Goal: Find specific fact: Find specific fact

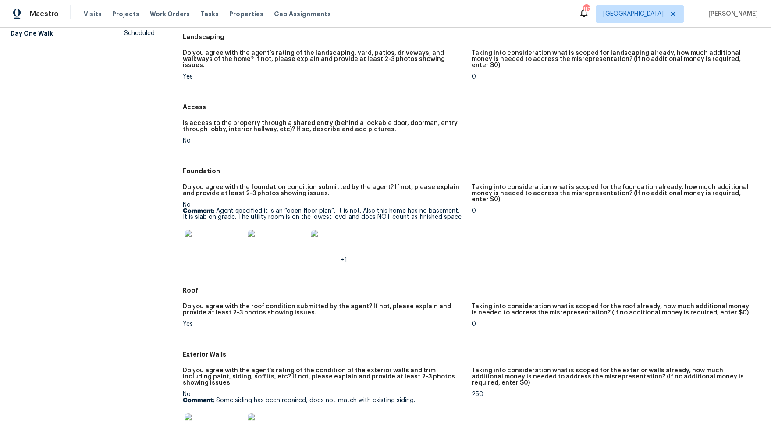
scroll to position [125, 0]
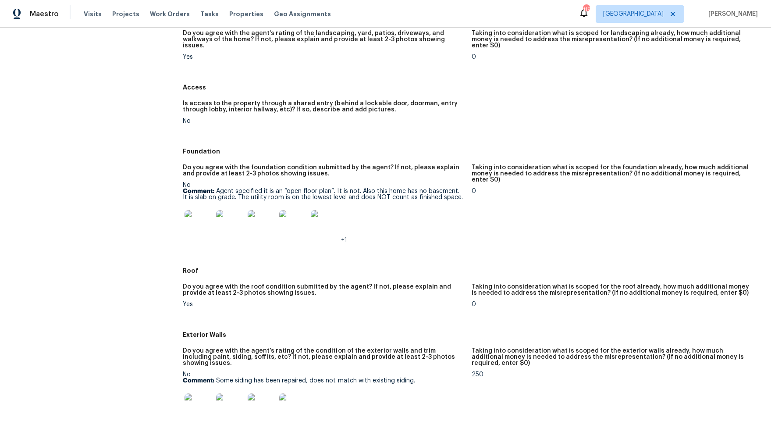
click at [347, 231] on div "+1" at bounding box center [324, 224] width 282 height 39
click at [197, 221] on img at bounding box center [198, 224] width 28 height 28
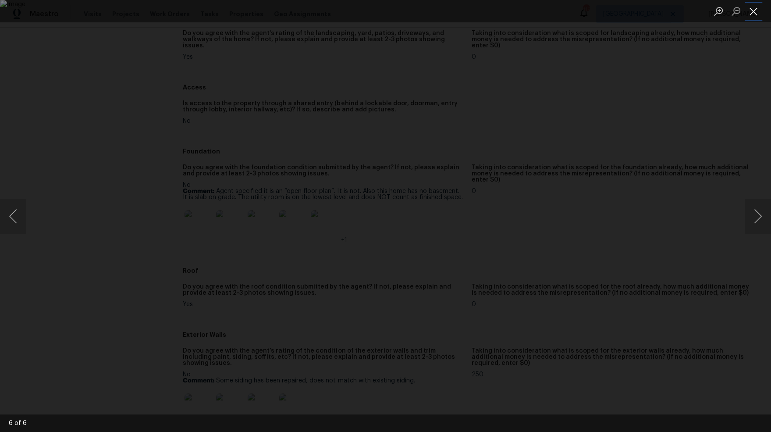
click at [759, 13] on button "Close lightbox" at bounding box center [753, 11] width 18 height 15
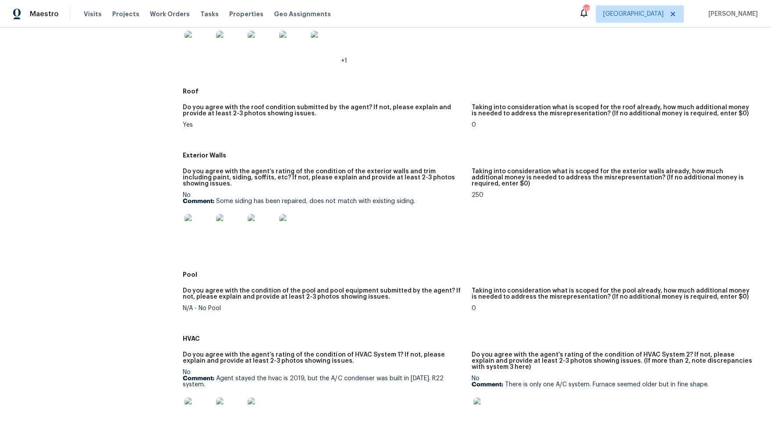
scroll to position [308, 0]
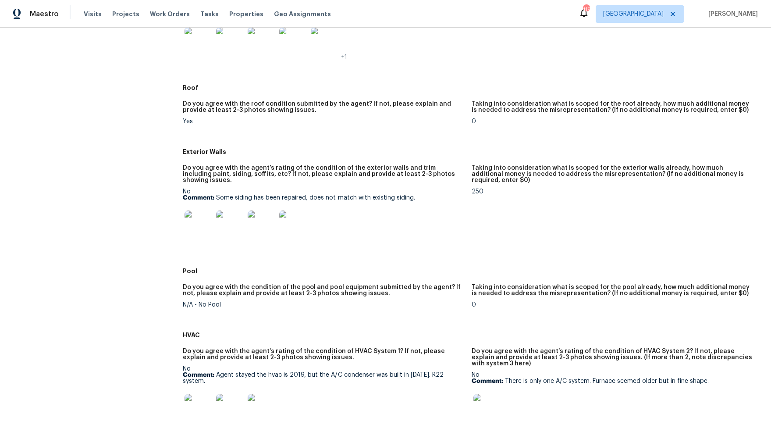
click at [197, 213] on img at bounding box center [198, 224] width 28 height 28
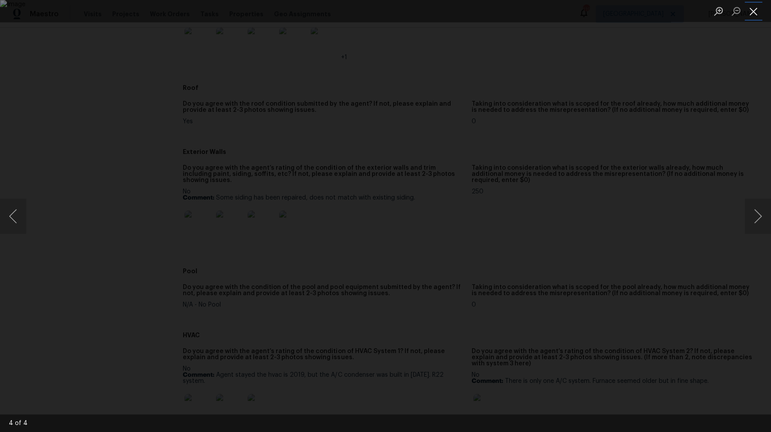
click at [753, 14] on button "Close lightbox" at bounding box center [753, 11] width 18 height 15
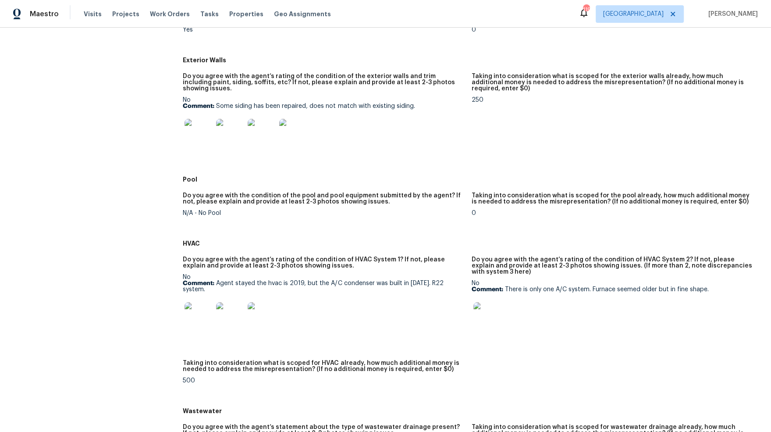
scroll to position [401, 0]
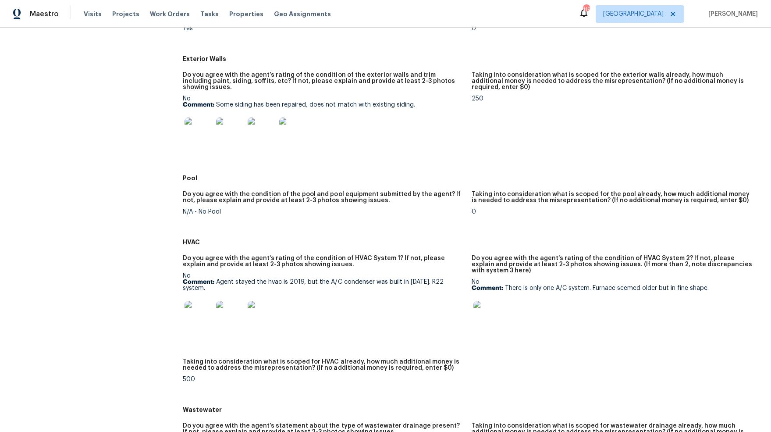
click at [194, 302] on img at bounding box center [198, 315] width 28 height 28
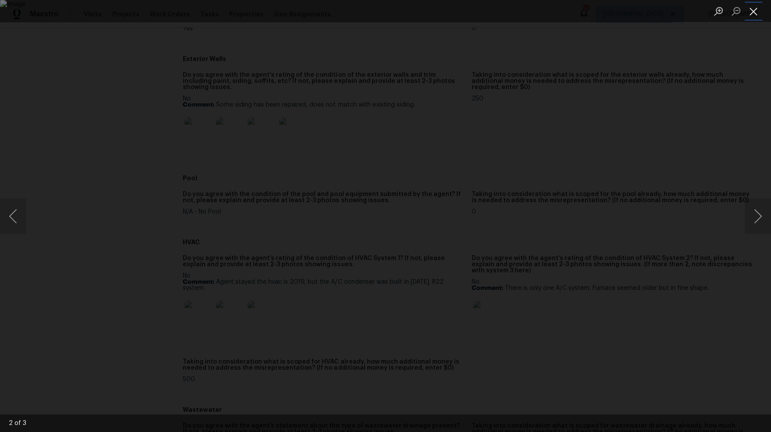
click at [755, 14] on button "Close lightbox" at bounding box center [753, 11] width 18 height 15
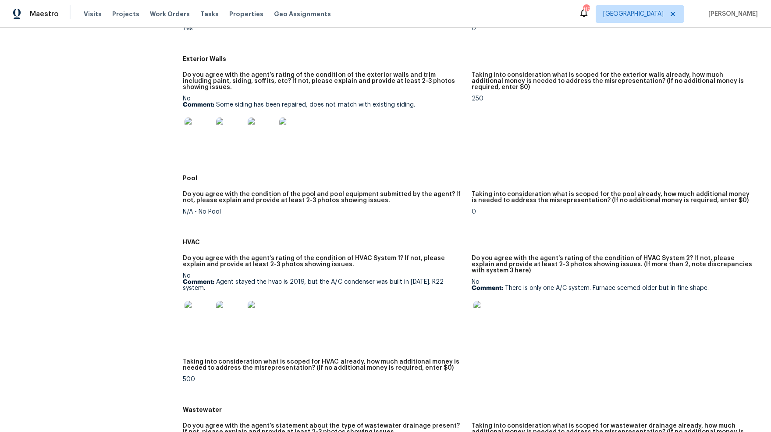
click at [485, 310] on img at bounding box center [487, 315] width 28 height 28
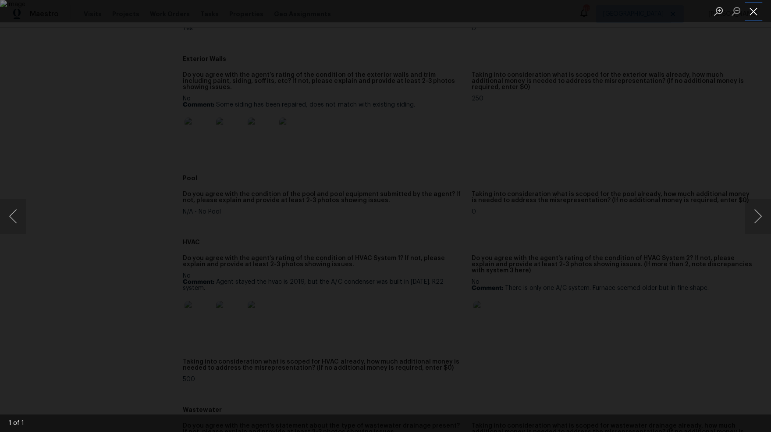
click at [756, 8] on button "Close lightbox" at bounding box center [753, 11] width 18 height 15
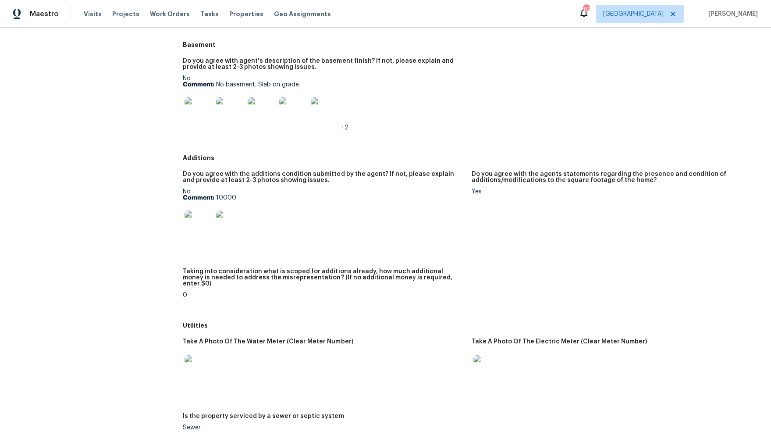
scroll to position [1088, 0]
click at [202, 211] on img at bounding box center [198, 225] width 28 height 28
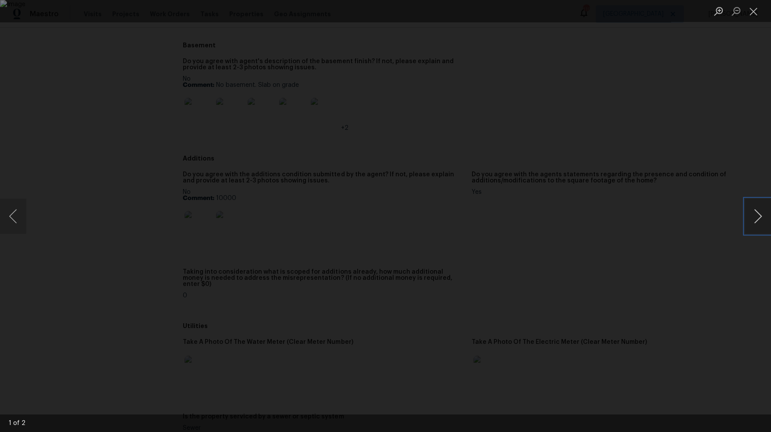
click at [756, 215] on button "Next image" at bounding box center [757, 215] width 26 height 35
click at [753, 15] on button "Close lightbox" at bounding box center [753, 11] width 18 height 15
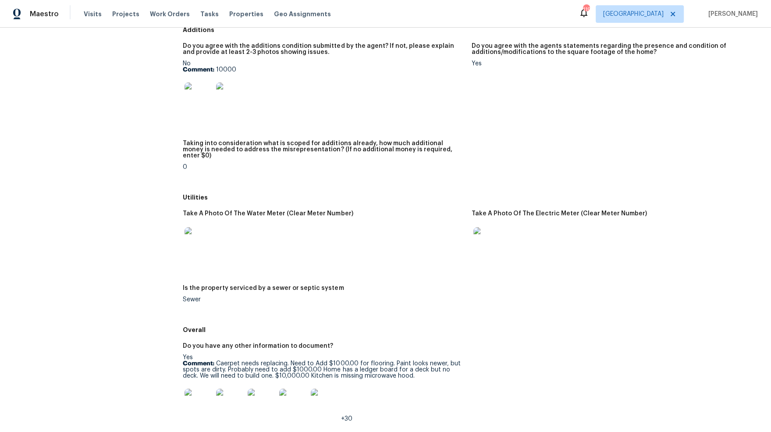
scroll to position [1292, 0]
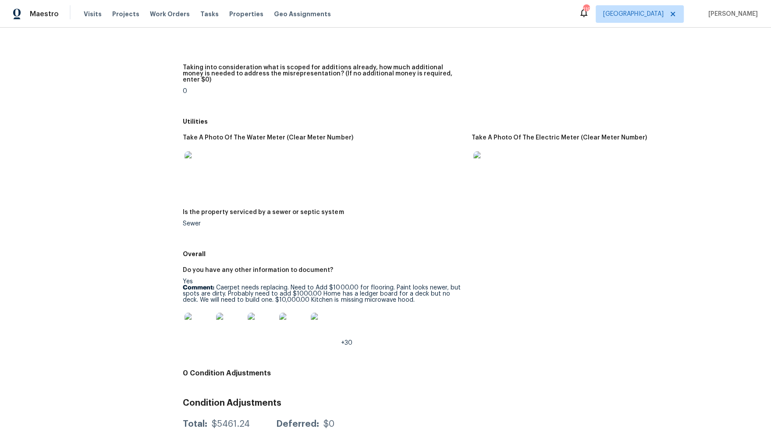
click at [207, 312] on img at bounding box center [198, 326] width 28 height 28
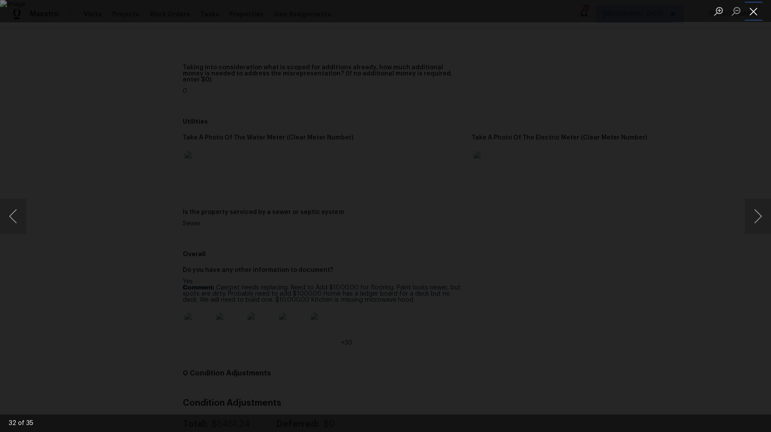
click at [753, 13] on button "Close lightbox" at bounding box center [753, 11] width 18 height 15
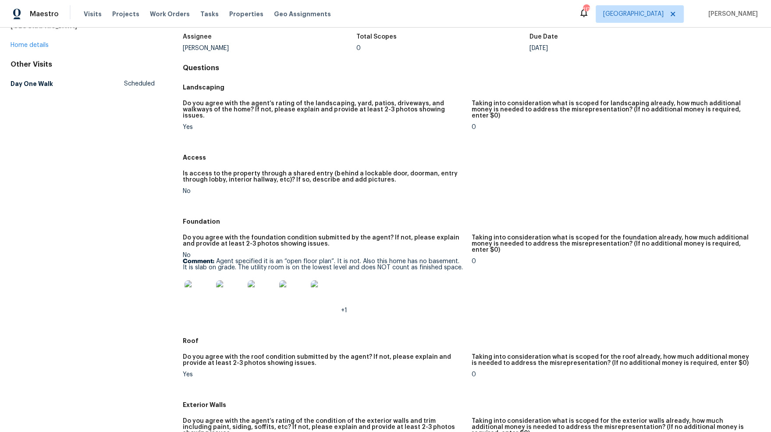
scroll to position [0, 0]
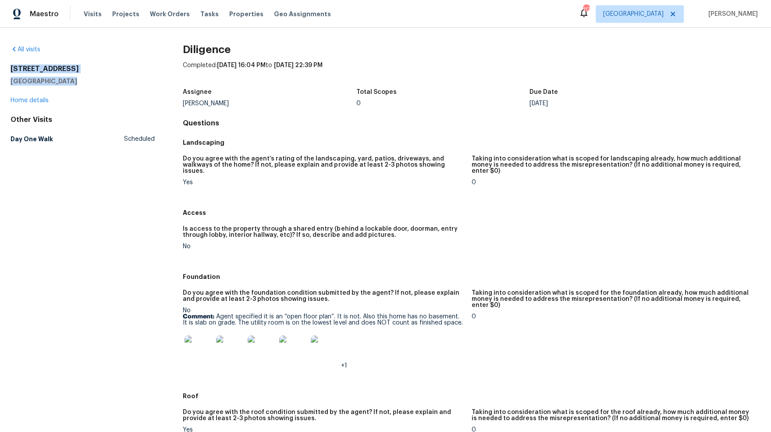
drag, startPoint x: 10, startPoint y: 69, endPoint x: 74, endPoint y: 78, distance: 64.3
click at [74, 78] on div "[STREET_ADDRESS]" at bounding box center [83, 74] width 144 height 21
copy div "[STREET_ADDRESS]"
click at [471, 110] on div "Assignee [PERSON_NAME] Total Scopes 0 Due Date [DATE]" at bounding box center [471, 98] width 577 height 28
